Goal: Browse casually

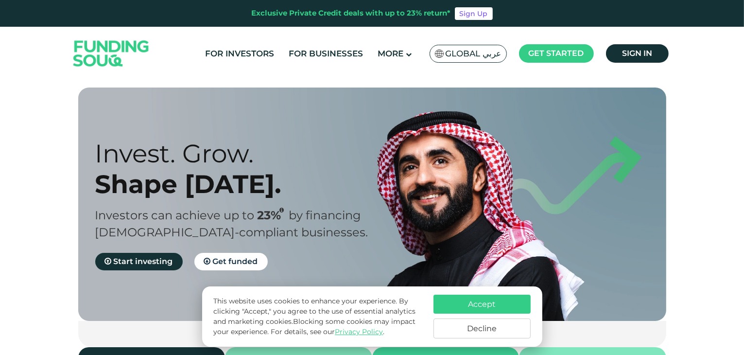
scroll to position [310, 0]
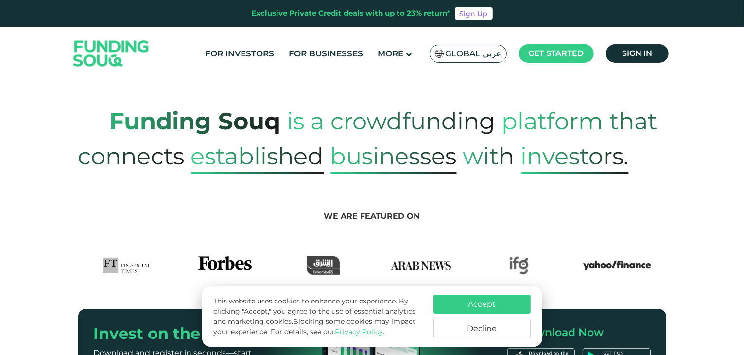
click at [445, 174] on section "We are featured on" at bounding box center [372, 224] width 744 height 101
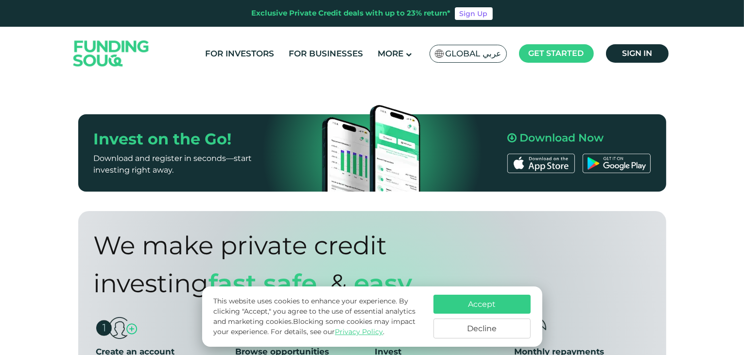
scroll to position [621, 0]
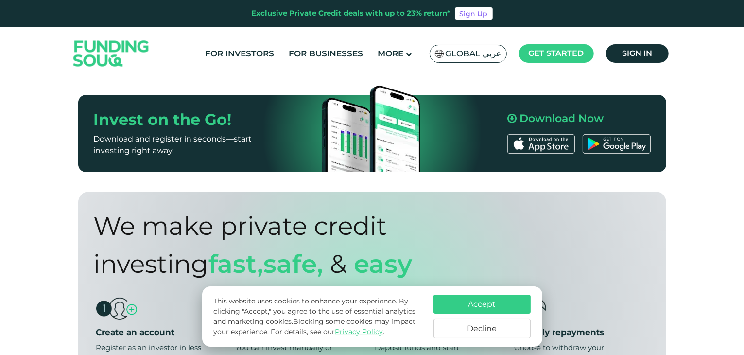
click at [548, 134] on img at bounding box center [542, 143] width 68 height 19
click at [609, 134] on img at bounding box center [617, 143] width 68 height 19
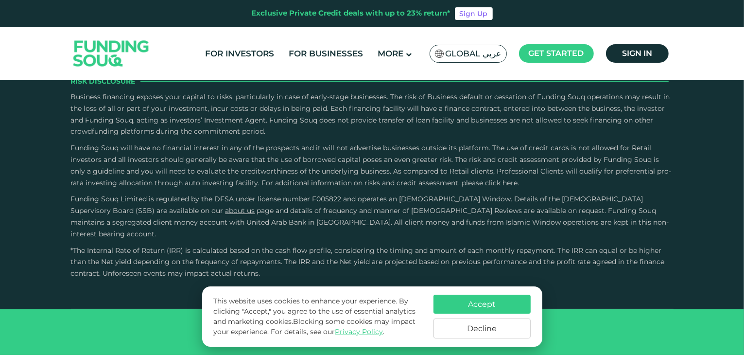
type tc-range-slider "4"
click at [633, 19] on icon "open Instagram" at bounding box center [634, 15] width 6 height 7
click at [588, 18] on img "open Twitter" at bounding box center [586, 16] width 6 height 6
